Goal: Task Accomplishment & Management: Manage account settings

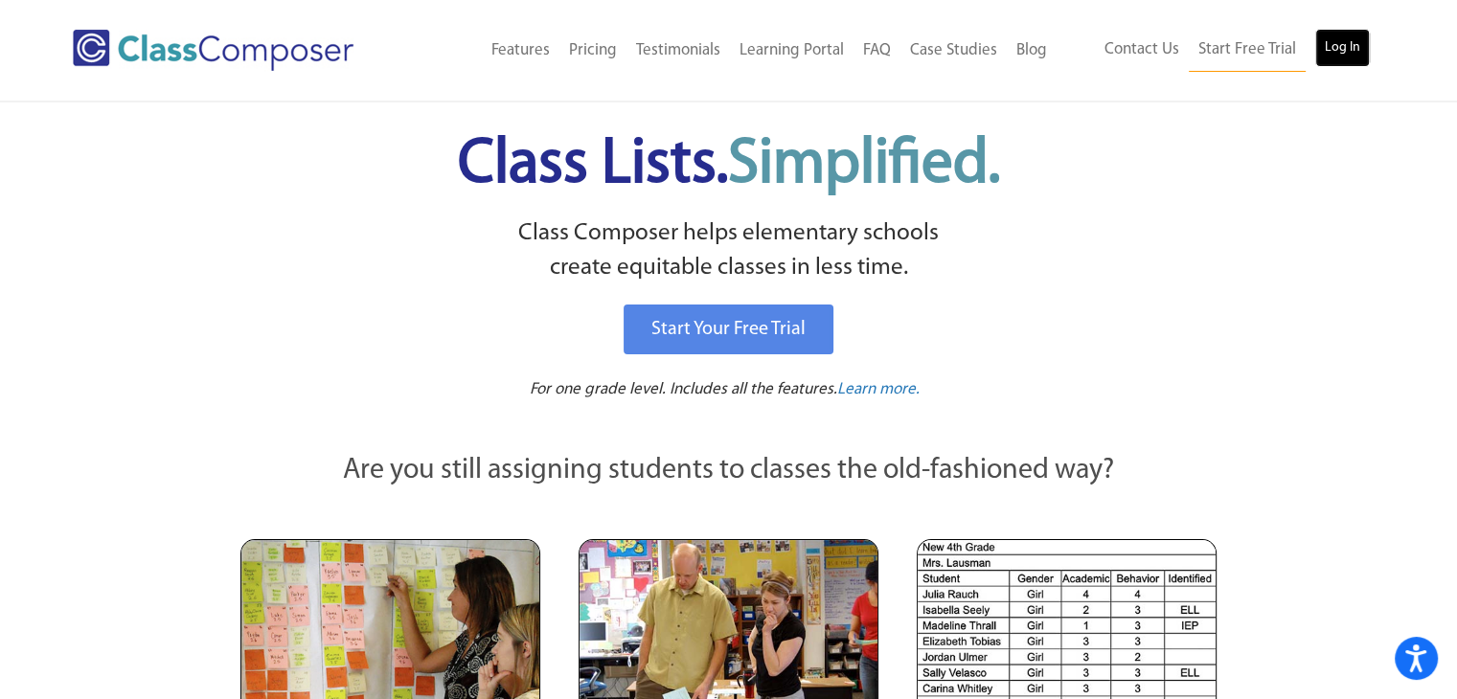
click at [1339, 44] on link "Log In" at bounding box center [1342, 48] width 55 height 38
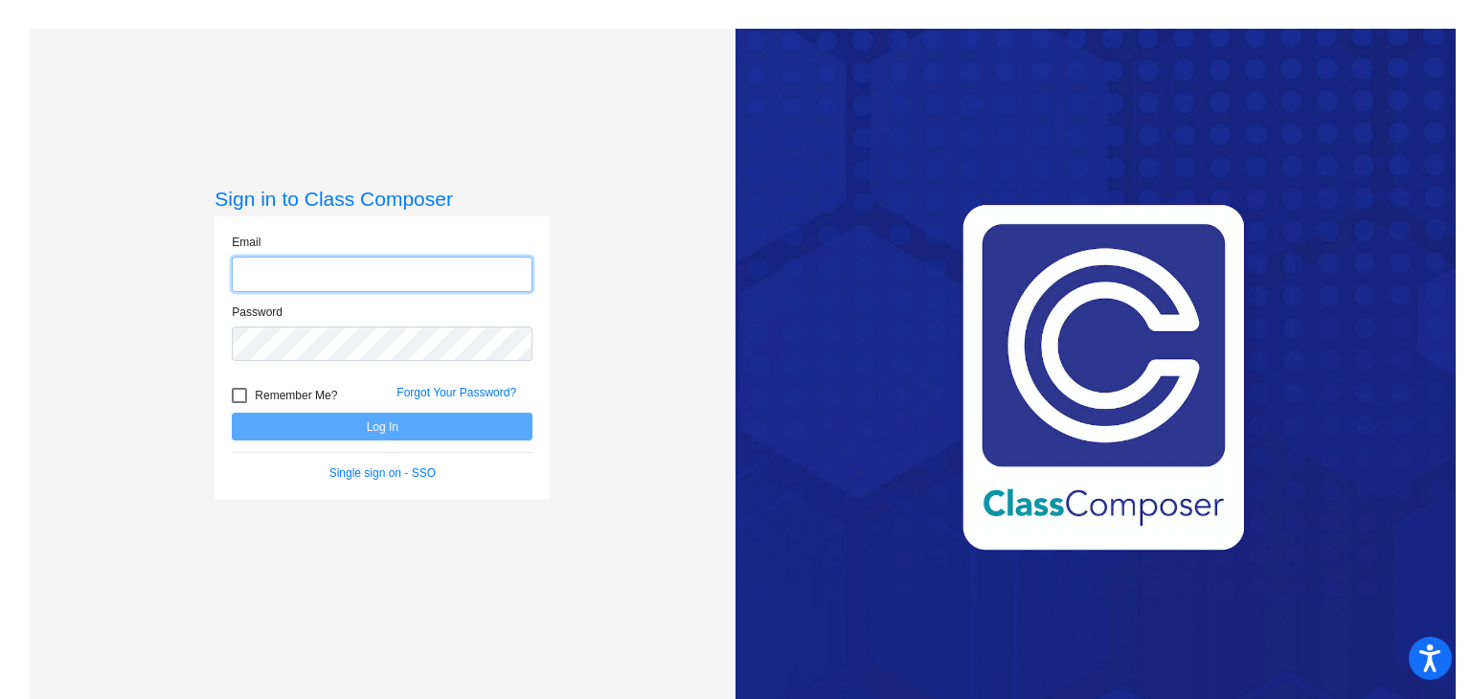
click at [447, 277] on input "email" at bounding box center [382, 274] width 301 height 35
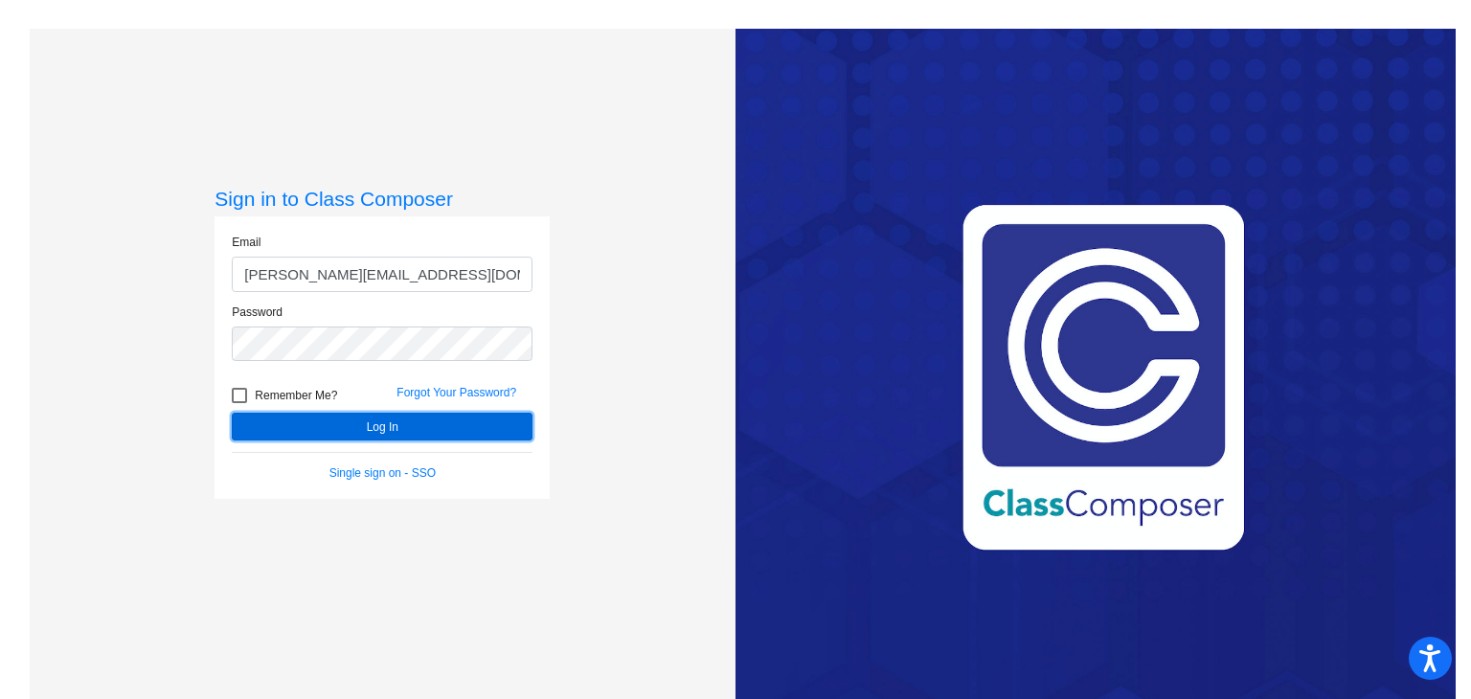
click at [364, 422] on button "Log In" at bounding box center [382, 427] width 301 height 28
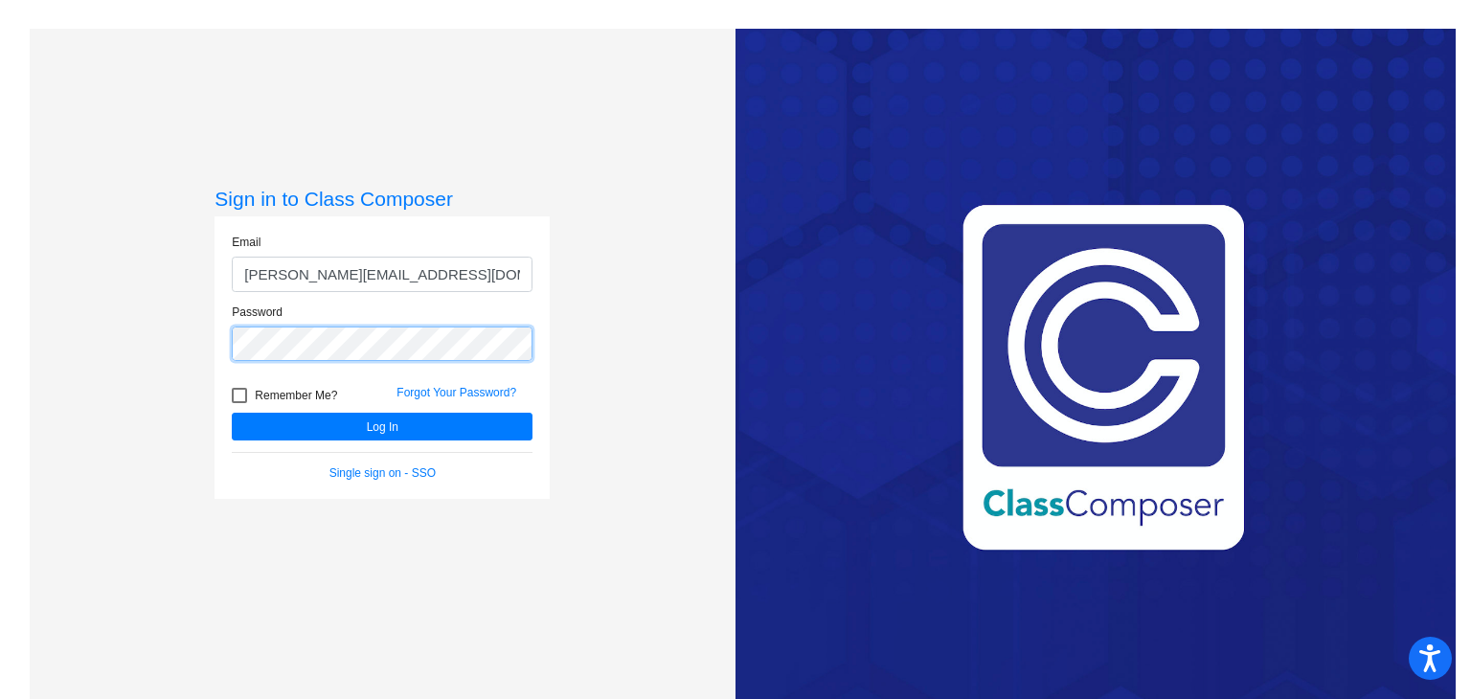
click at [232, 413] on button "Log In" at bounding box center [382, 427] width 301 height 28
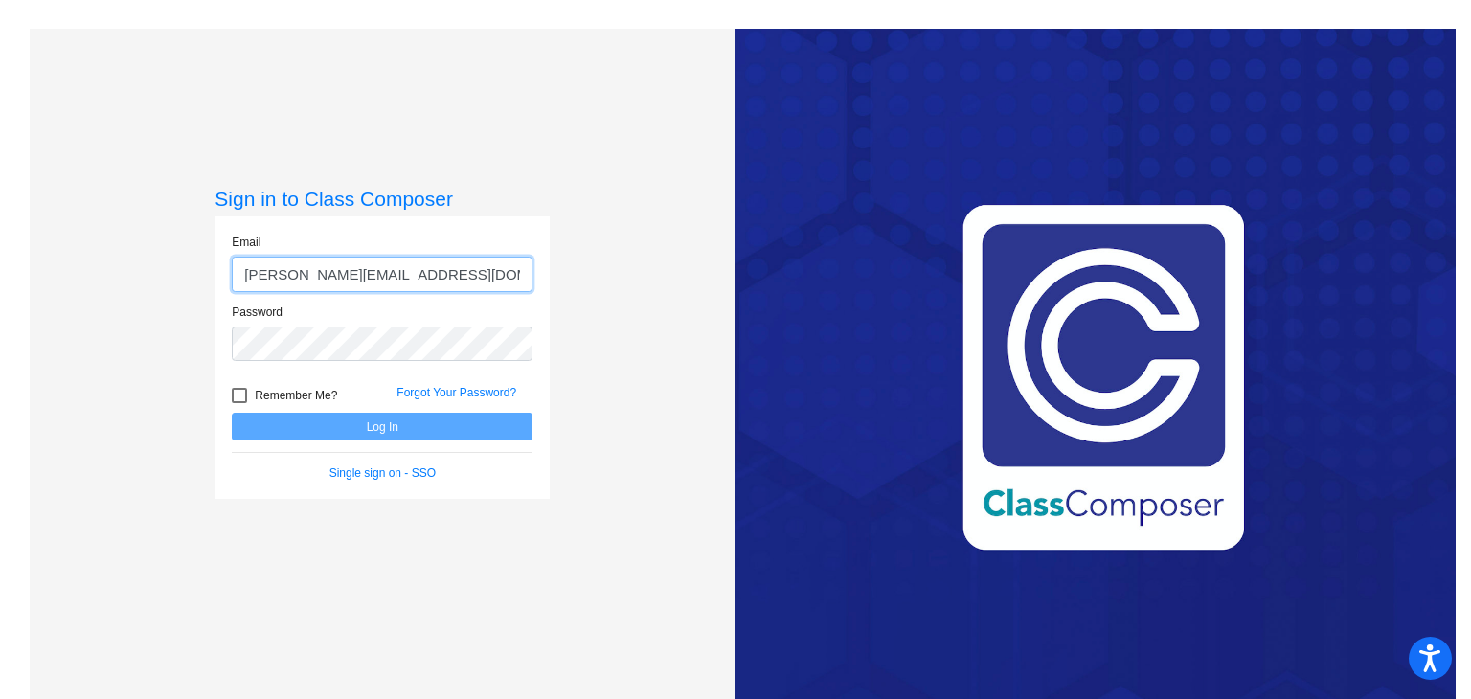
click at [427, 277] on input "l.groslie@komets.k12.mn.us" at bounding box center [382, 274] width 301 height 35
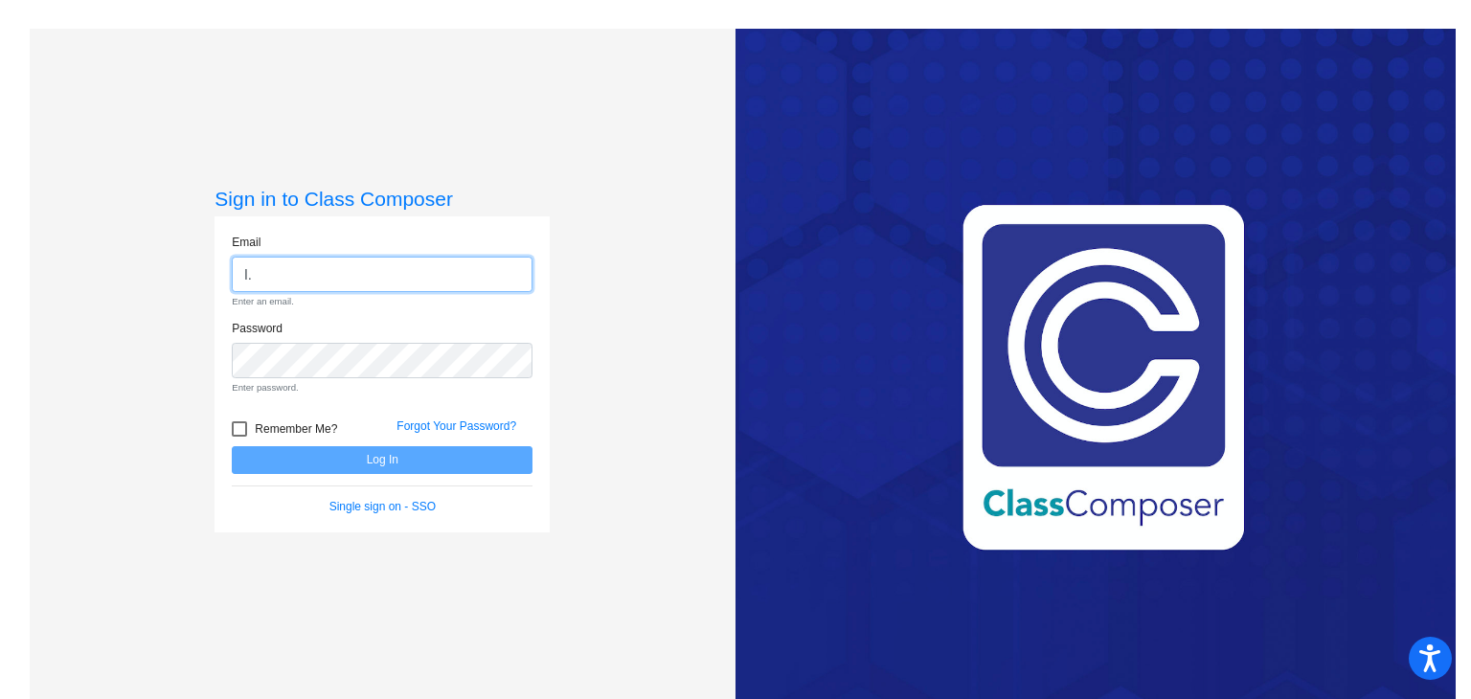
type input "l"
